Goal: Information Seeking & Learning: Learn about a topic

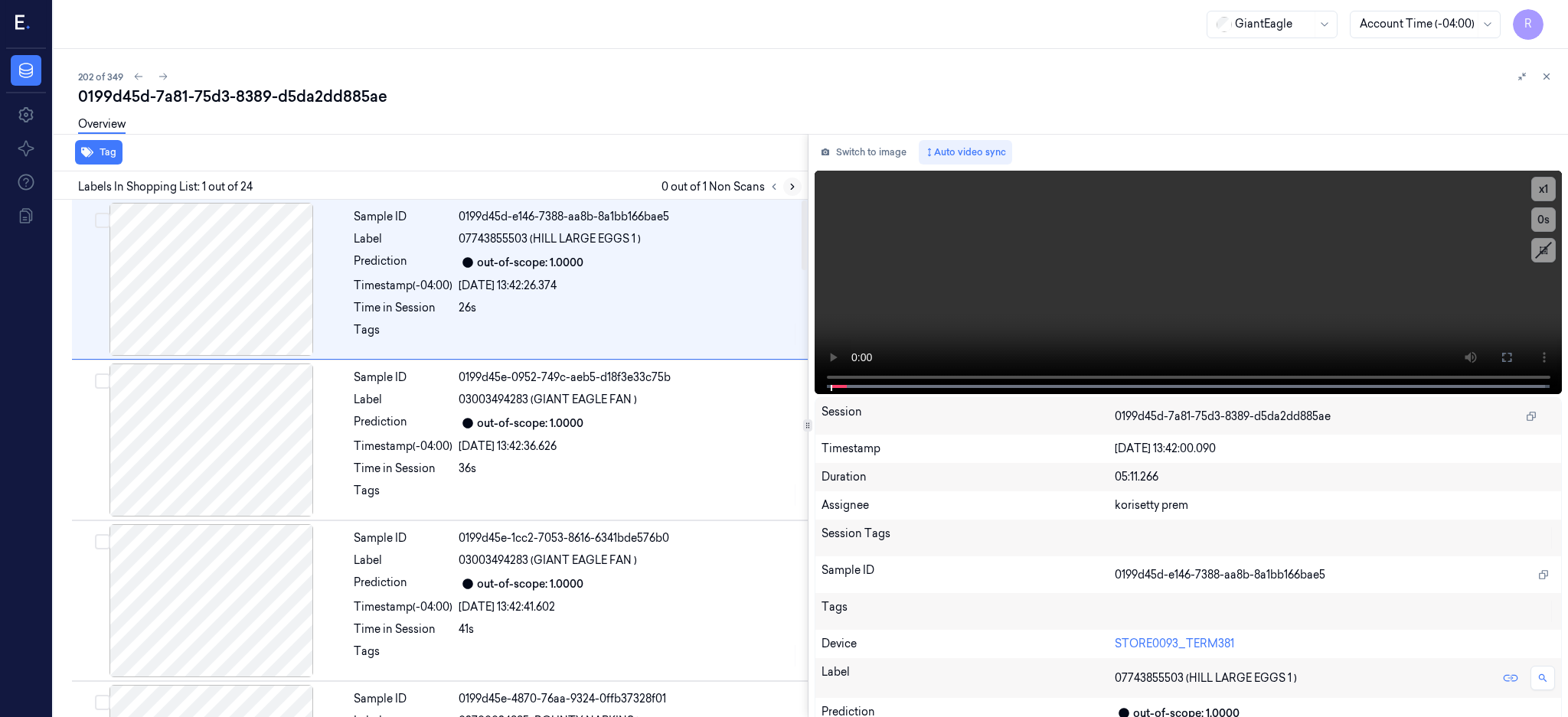
click at [797, 187] on icon at bounding box center [793, 187] width 11 height 11
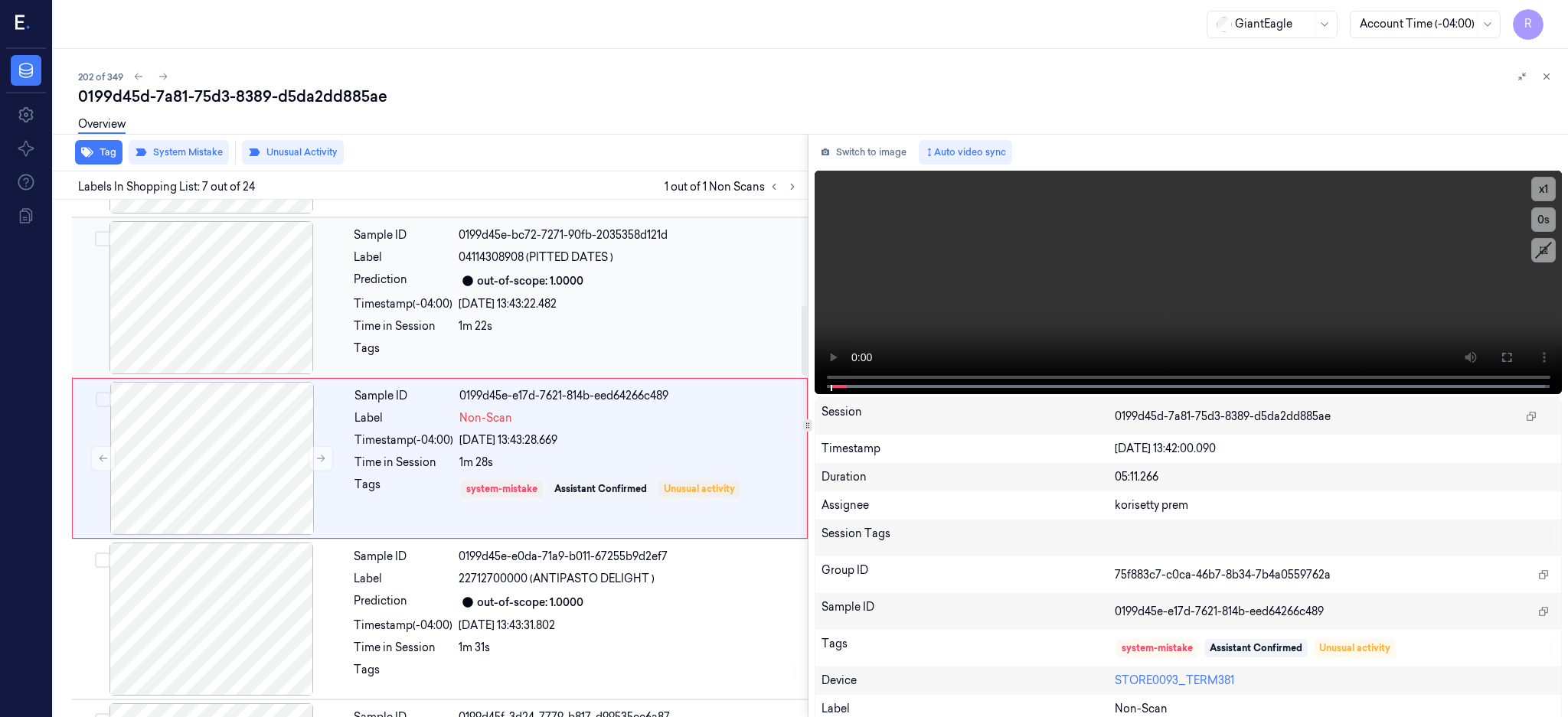
click at [327, 258] on div at bounding box center [211, 298] width 273 height 153
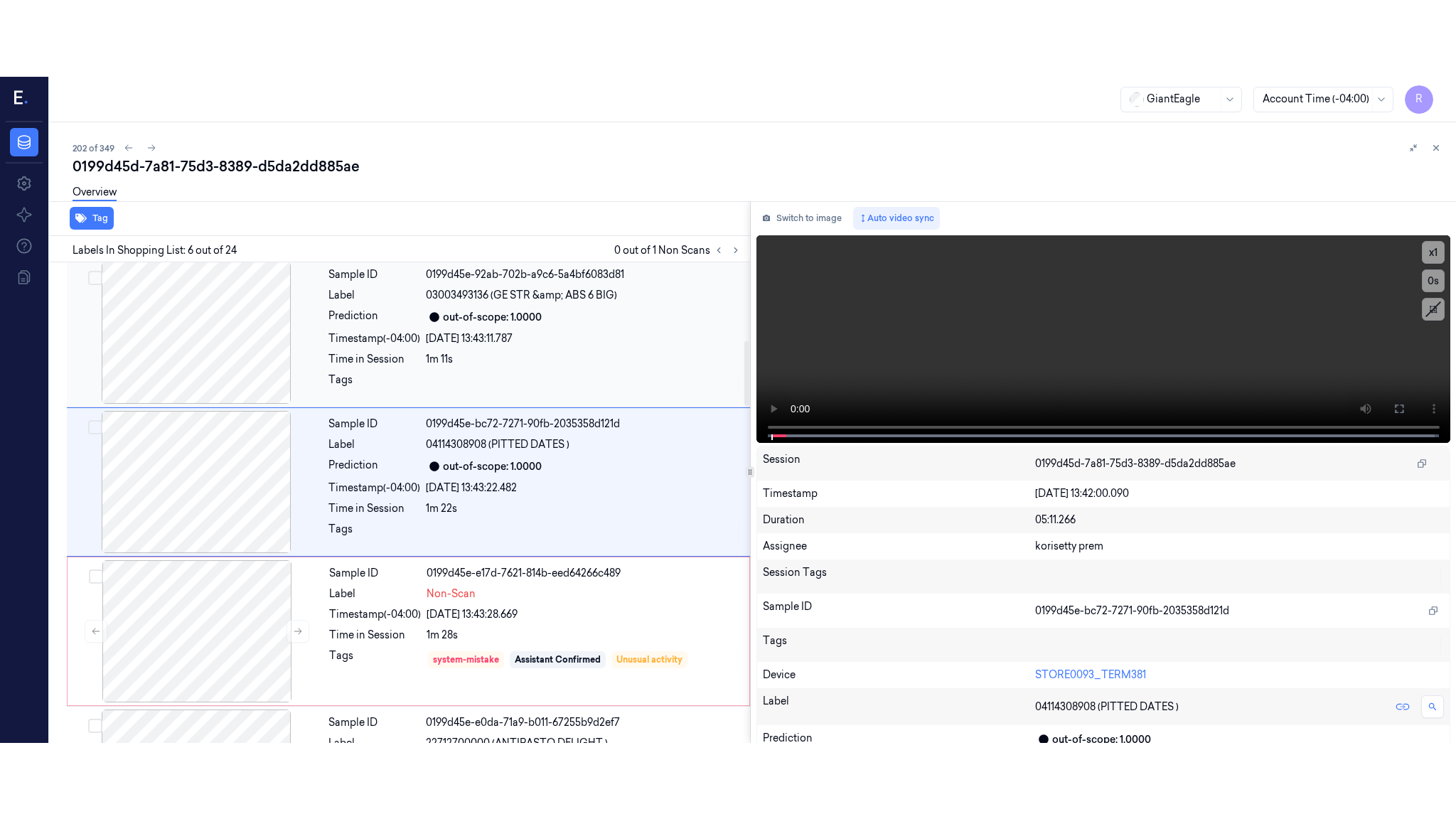
scroll to position [580, 0]
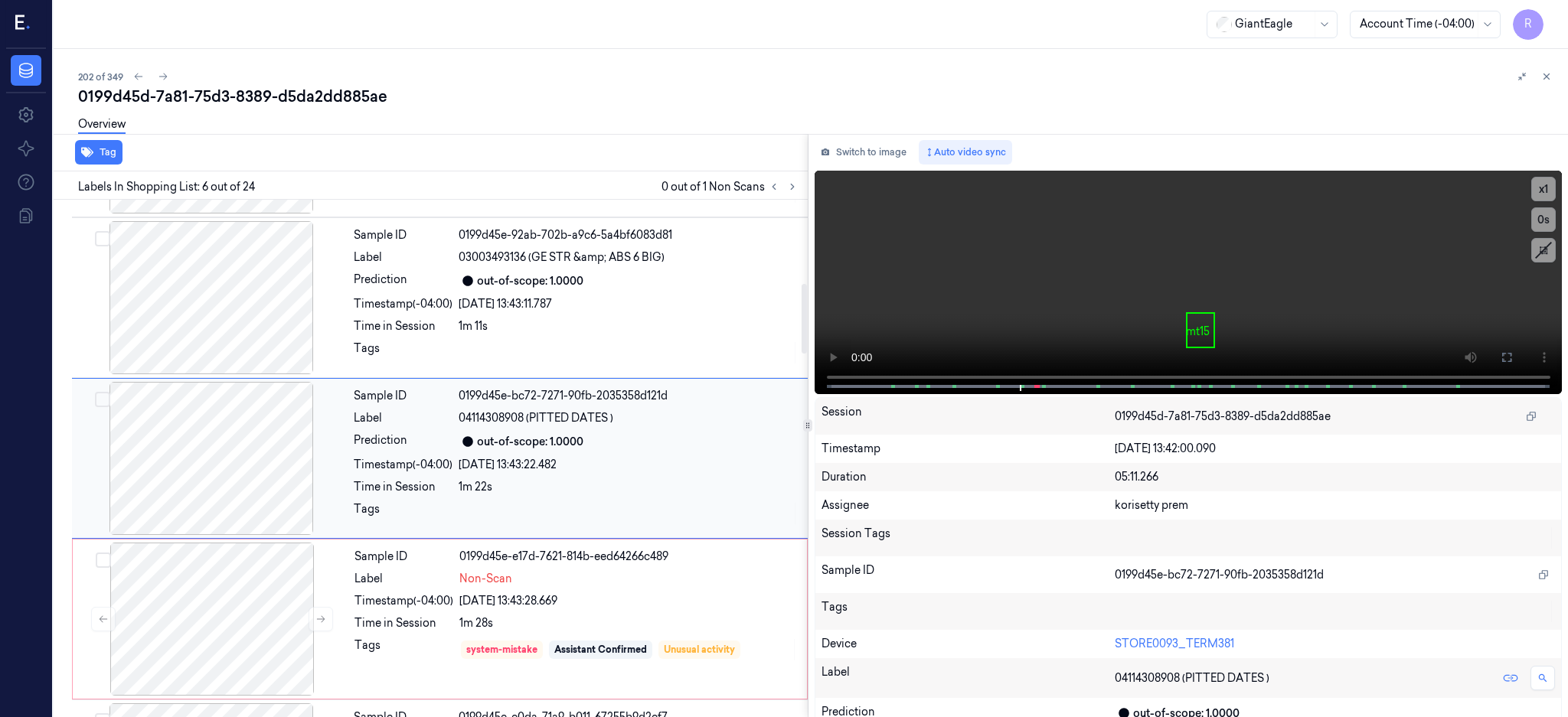
click at [285, 436] on div at bounding box center [211, 458] width 273 height 153
click at [1511, 352] on icon at bounding box center [1508, 357] width 9 height 9
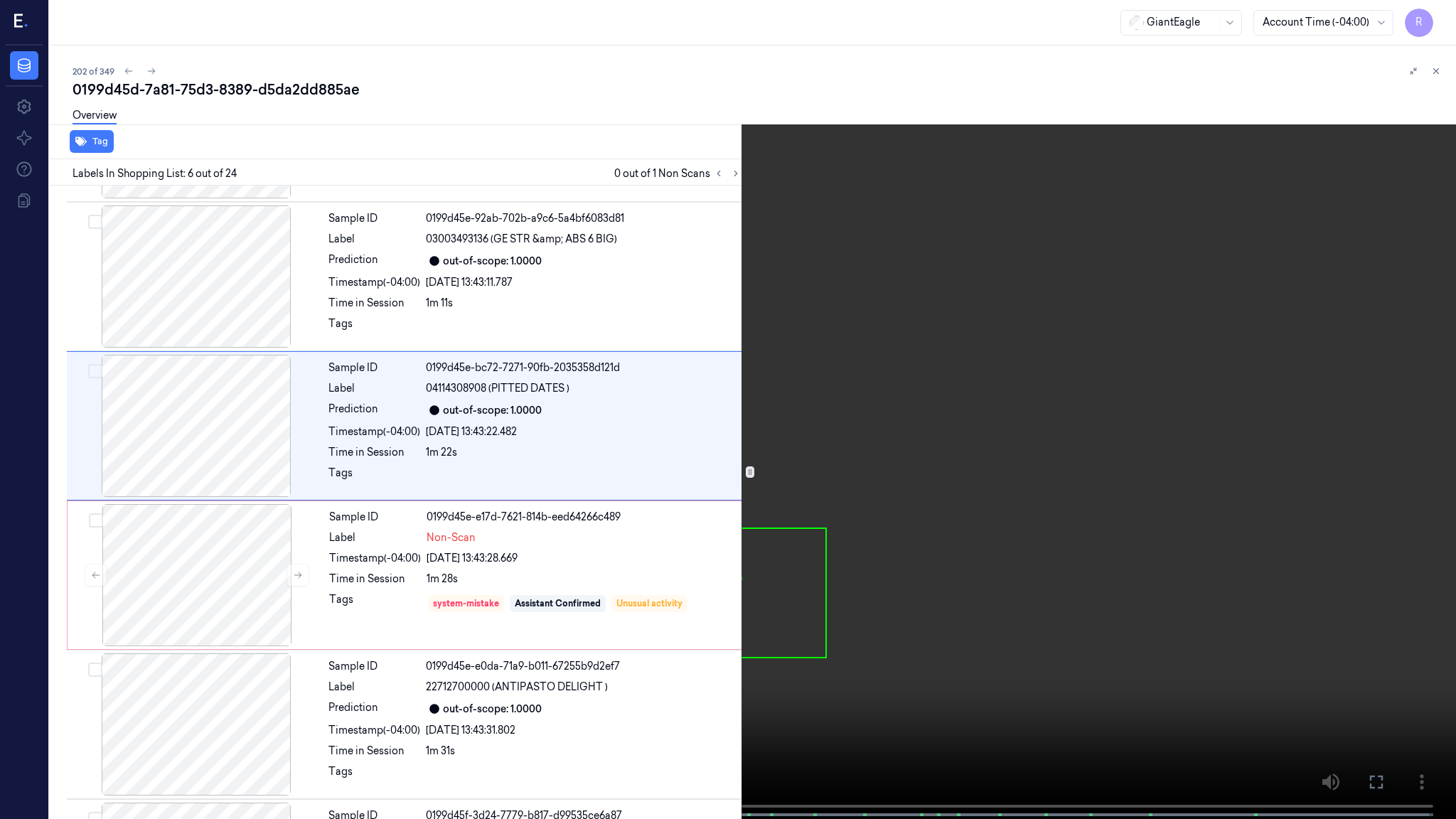
click at [857, 376] on video at bounding box center [728, 410] width 1456 height 822
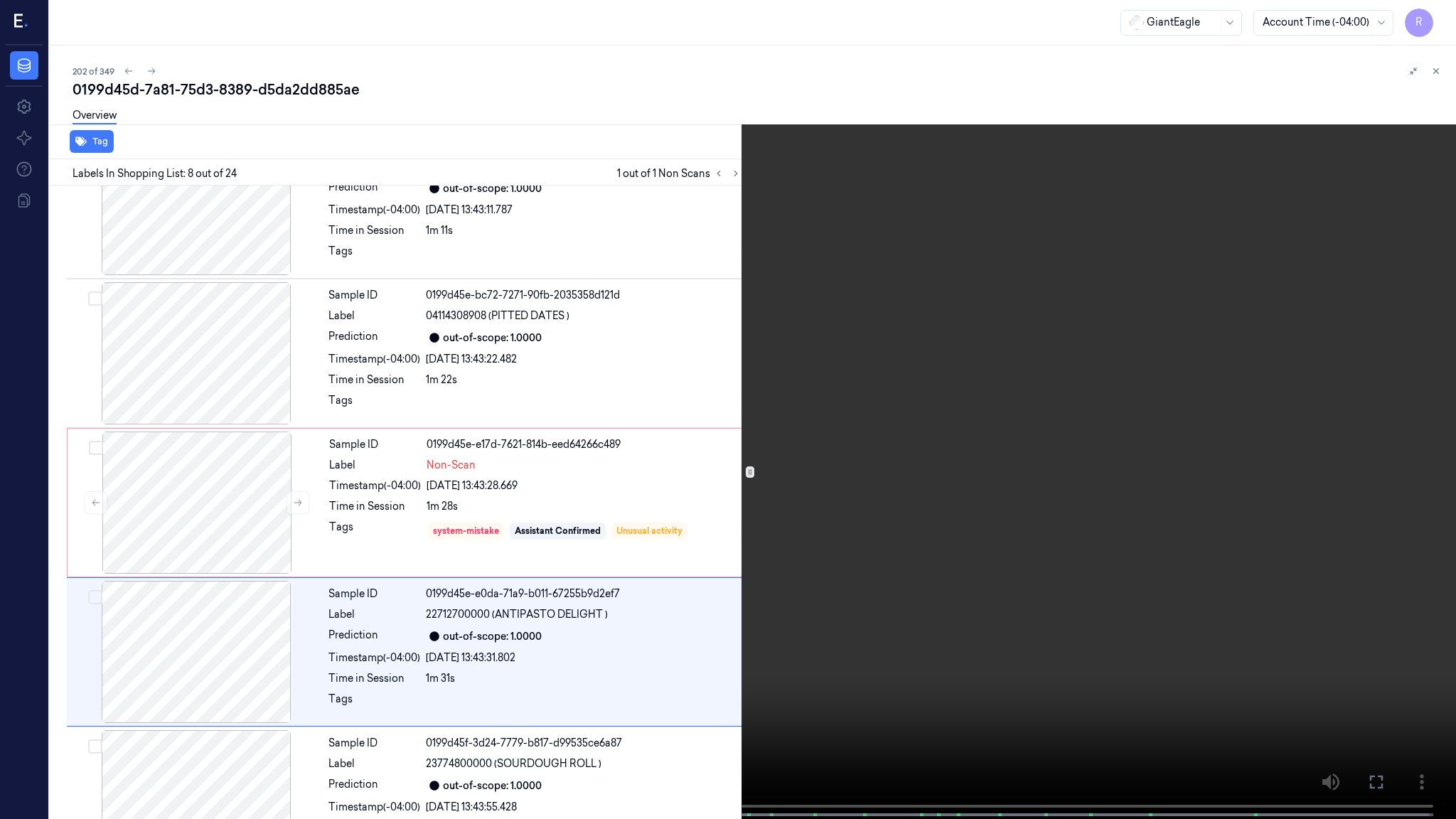
scroll to position [802, 0]
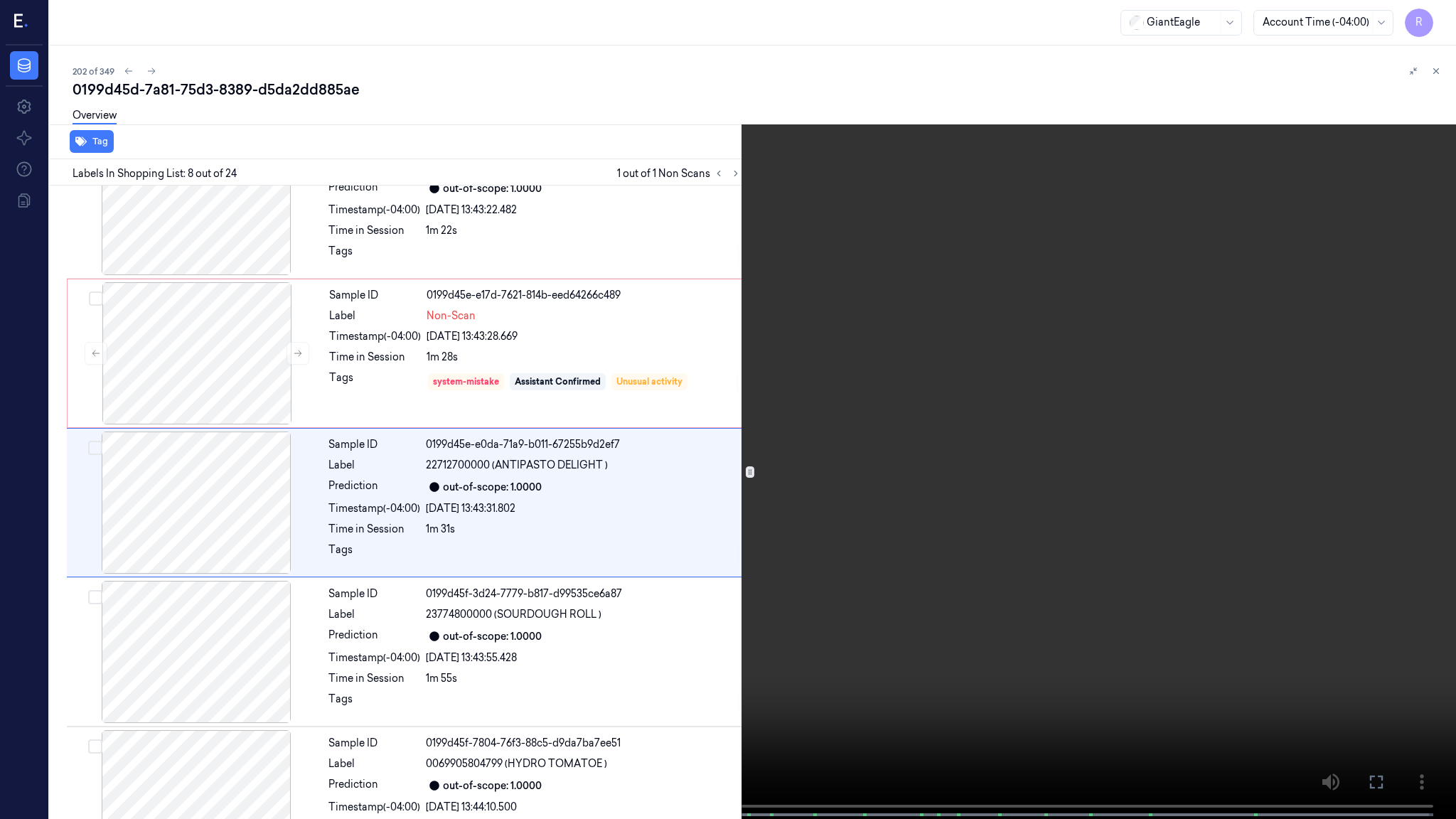
click at [429, 665] on span at bounding box center [430, 815] width 2 height 7
click at [934, 541] on video at bounding box center [728, 410] width 1456 height 822
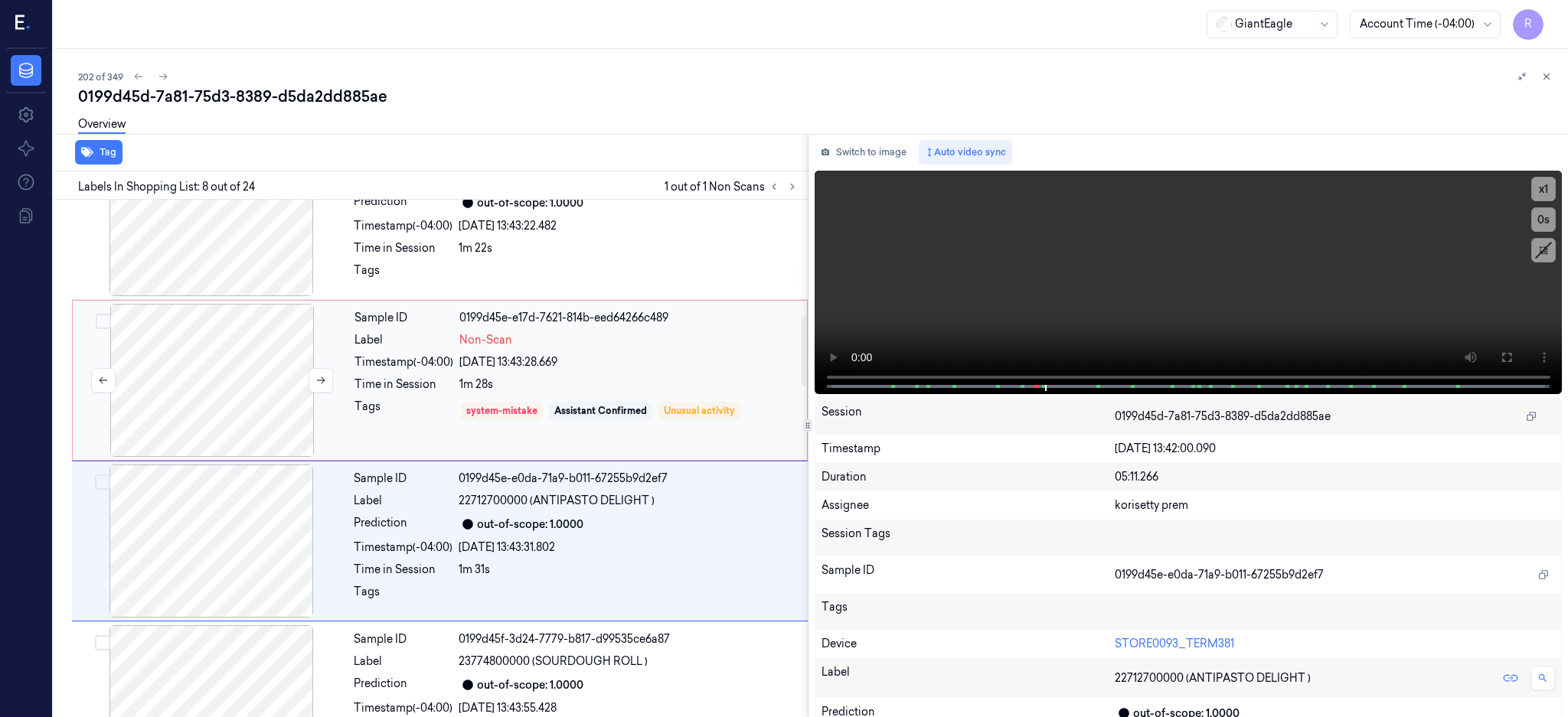
click at [256, 411] on div at bounding box center [211, 380] width 273 height 153
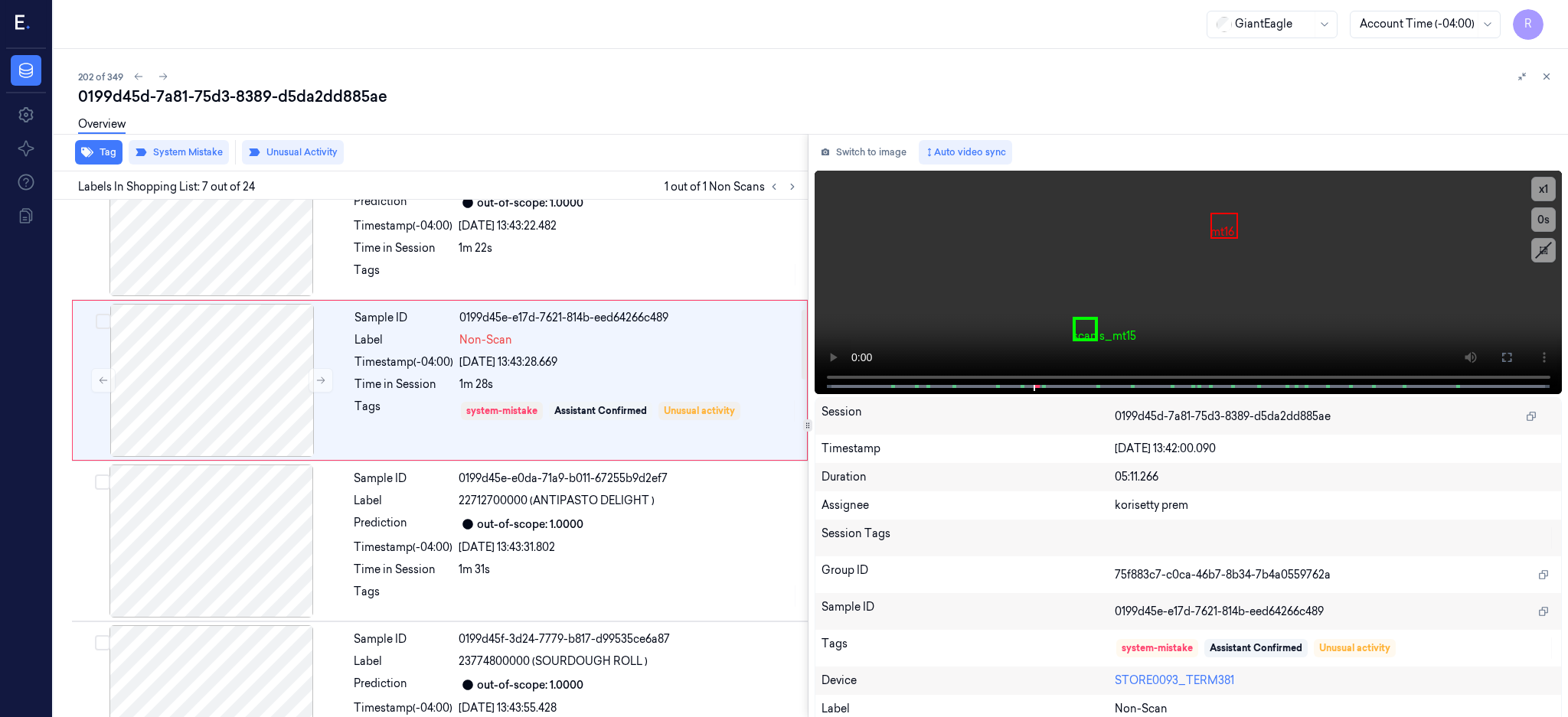
scroll to position [785, 0]
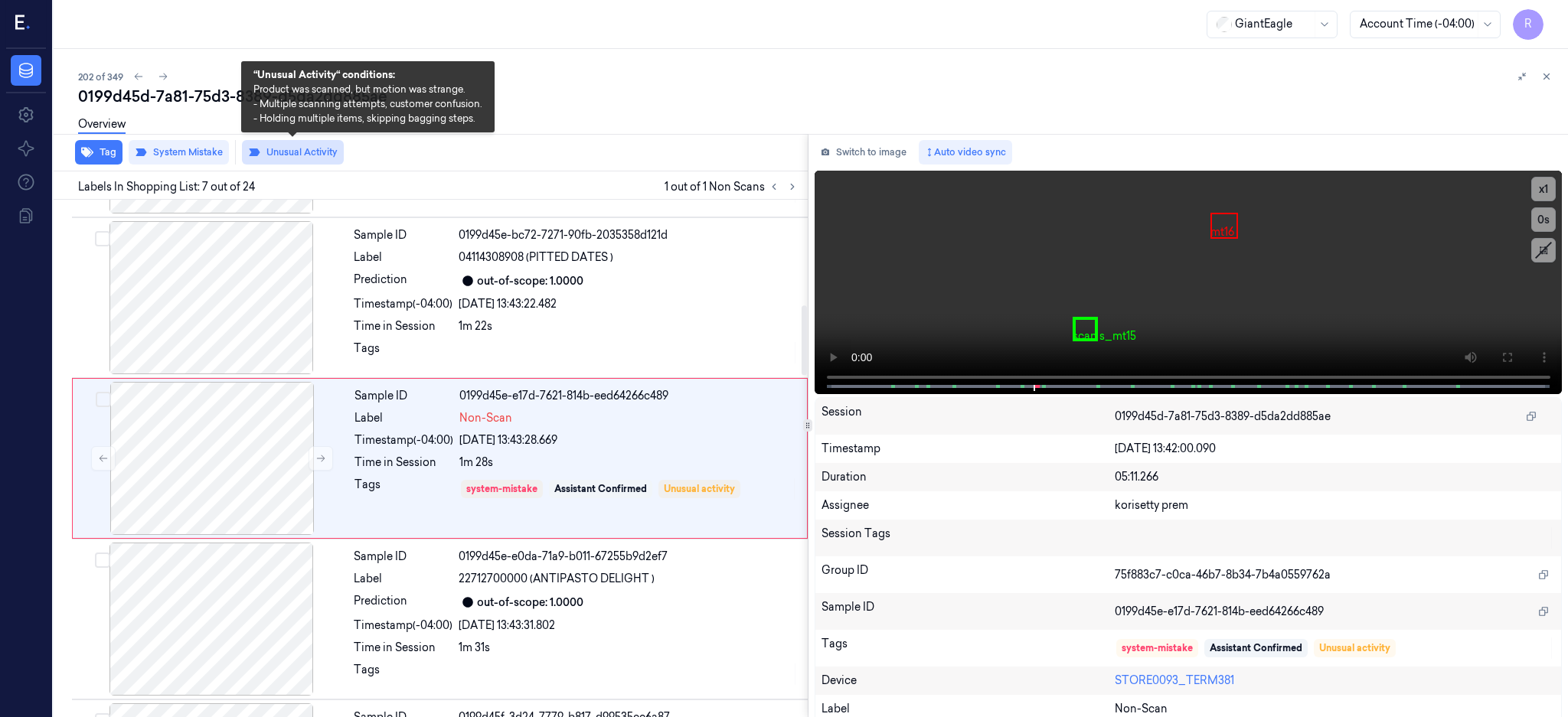
click at [307, 153] on button "Unusual Activity" at bounding box center [292, 153] width 101 height 24
